Goal: Transaction & Acquisition: Purchase product/service

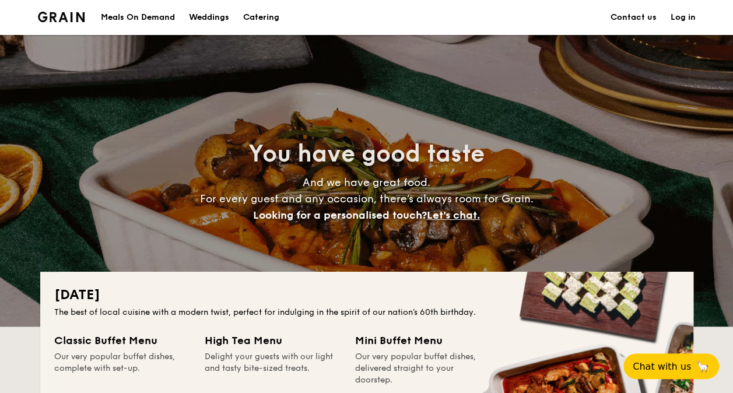
click at [125, 16] on div "Meals On Demand" at bounding box center [138, 17] width 74 height 35
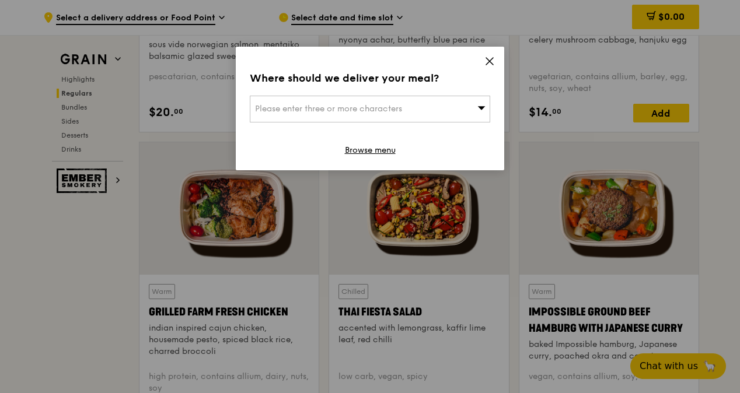
scroll to position [1400, 0]
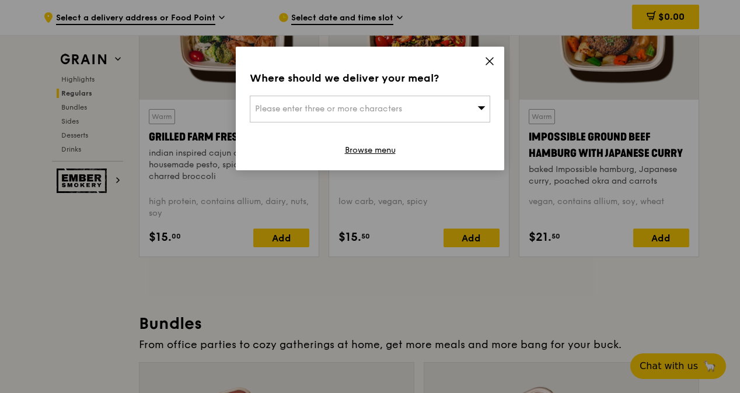
click at [489, 61] on icon at bounding box center [489, 61] width 7 height 7
